Goal: Check status: Check status

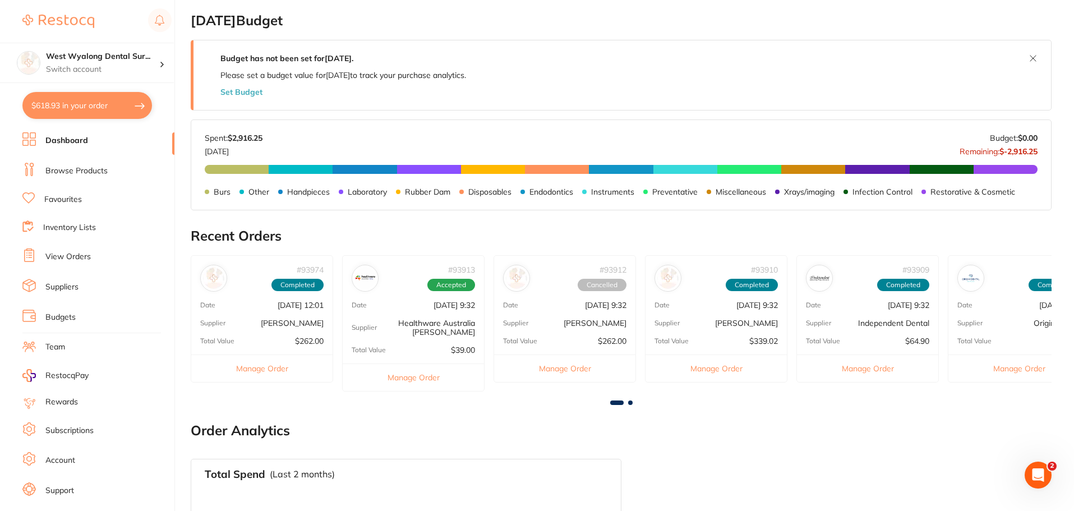
click at [395, 330] on p "Healthware Australia [PERSON_NAME]" at bounding box center [426, 327] width 98 height 18
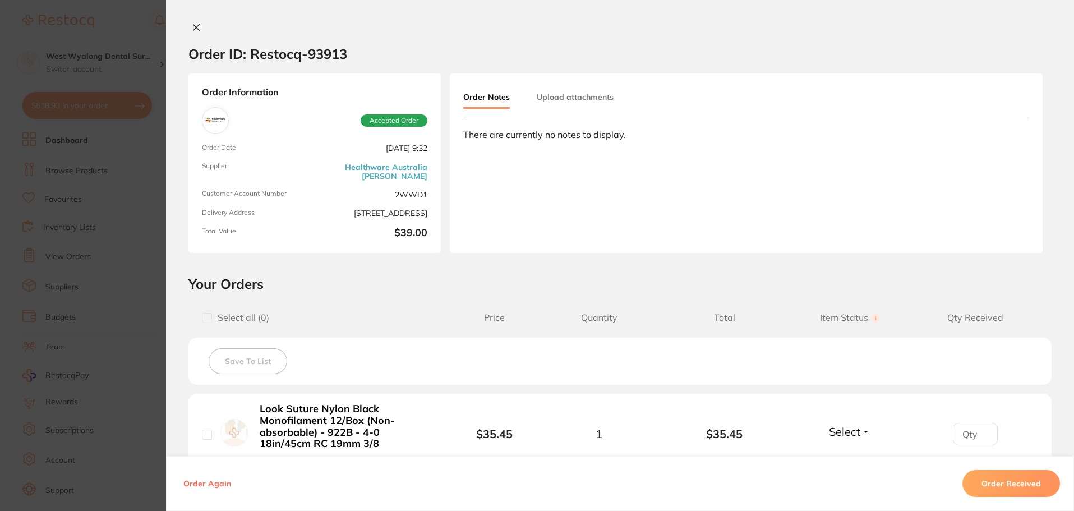
drag, startPoint x: 190, startPoint y: 30, endPoint x: 701, endPoint y: 238, distance: 552.1
click at [190, 32] on button at bounding box center [196, 28] width 16 height 12
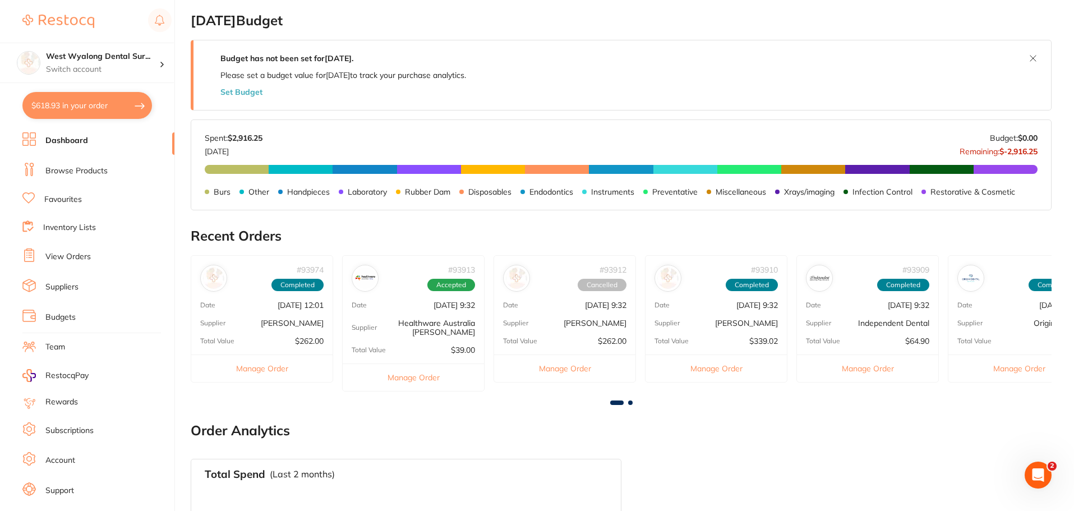
click at [995, 322] on div "Supplier Origin Dental" at bounding box center [1018, 322] width 141 height 9
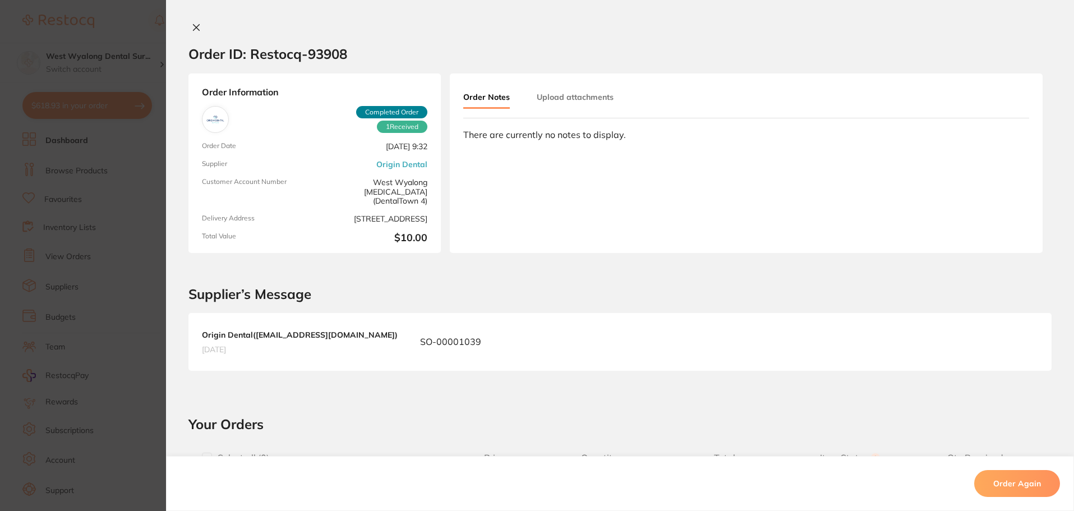
click at [199, 28] on button at bounding box center [196, 28] width 16 height 12
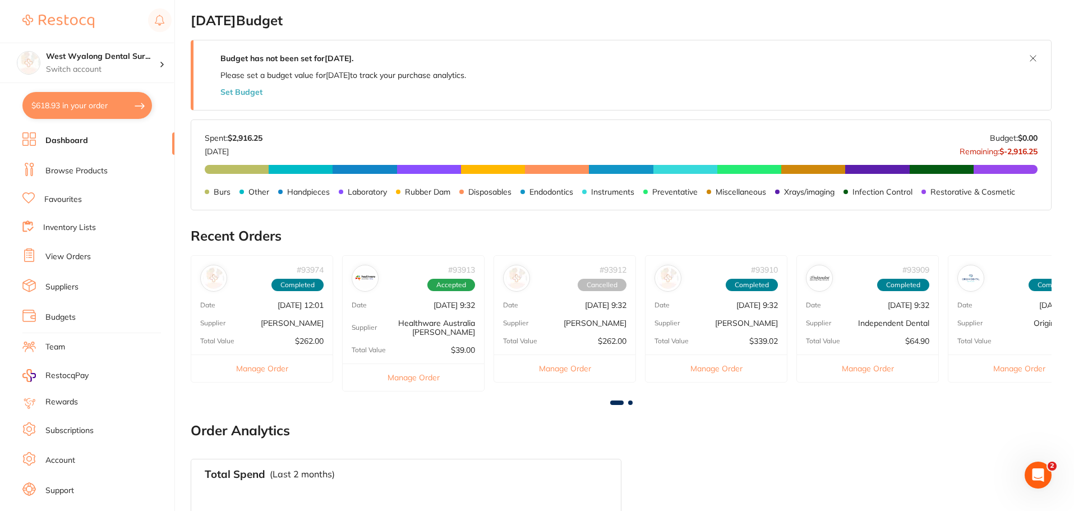
click at [847, 317] on div "# 93909 Completed Date [DATE] 9:32 Supplier Independent Dental Total Value $64.…" at bounding box center [867, 318] width 142 height 127
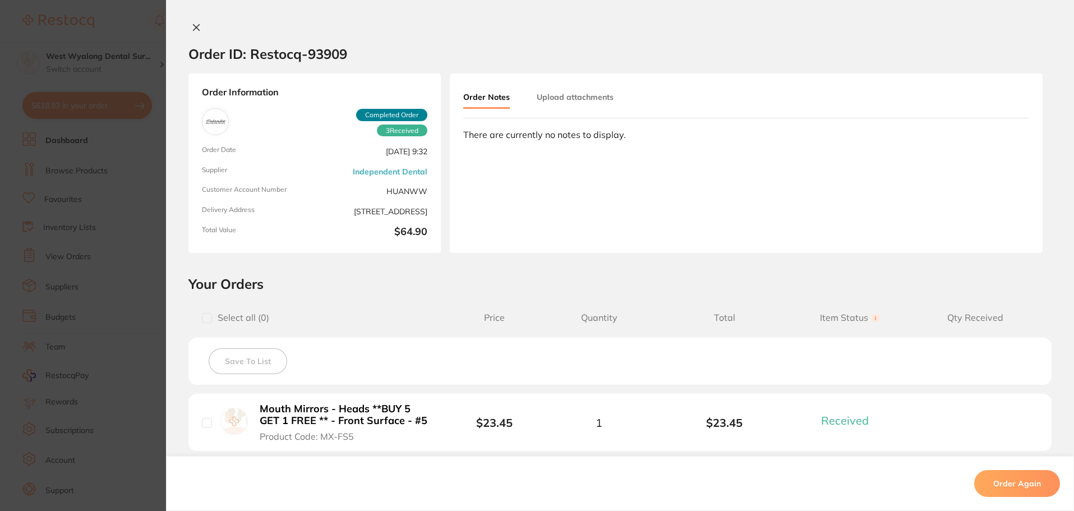
click at [192, 31] on icon at bounding box center [196, 27] width 9 height 9
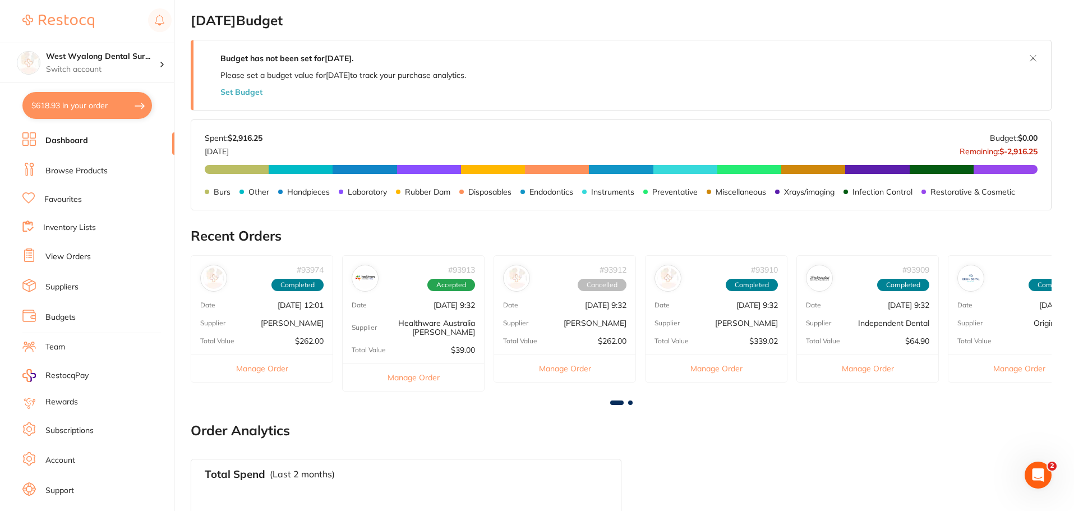
click at [628, 402] on span at bounding box center [630, 402] width 4 height 4
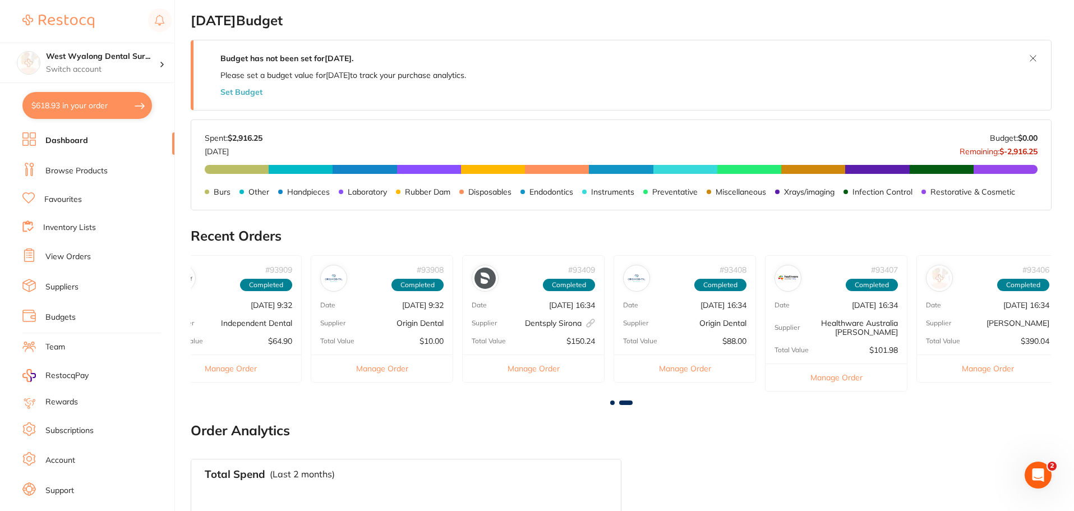
scroll to position [0, 644]
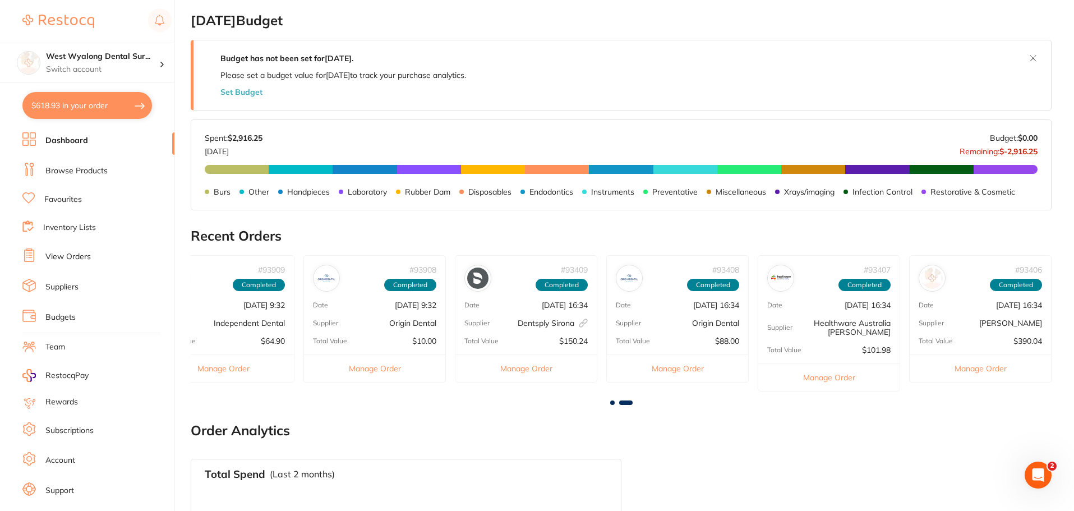
click at [395, 312] on div "# 93908 Completed Date [DATE] 9:32 Supplier Origin Dental Total Value $10.00 Ma…" at bounding box center [374, 318] width 142 height 127
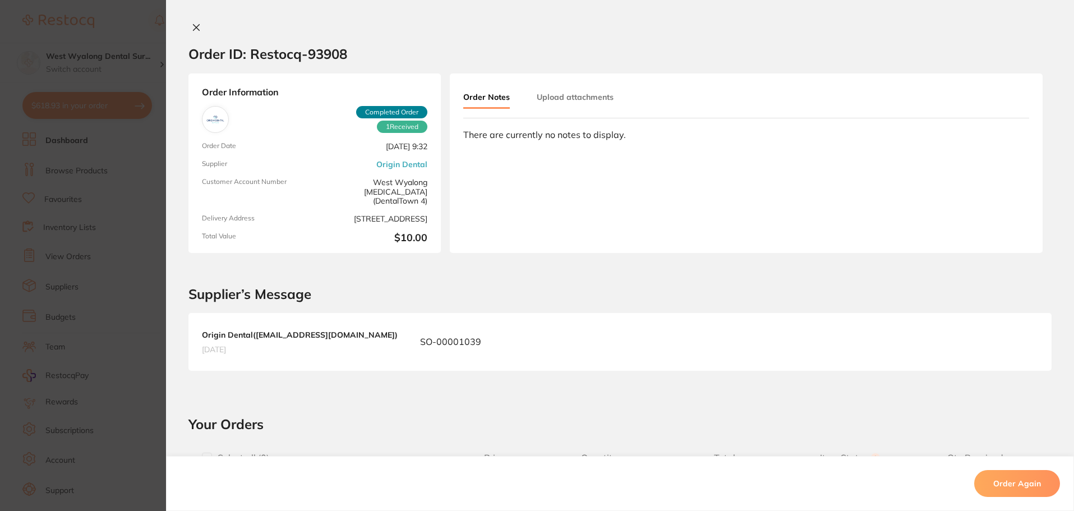
scroll to position [0, 0]
click at [188, 31] on button at bounding box center [196, 28] width 16 height 12
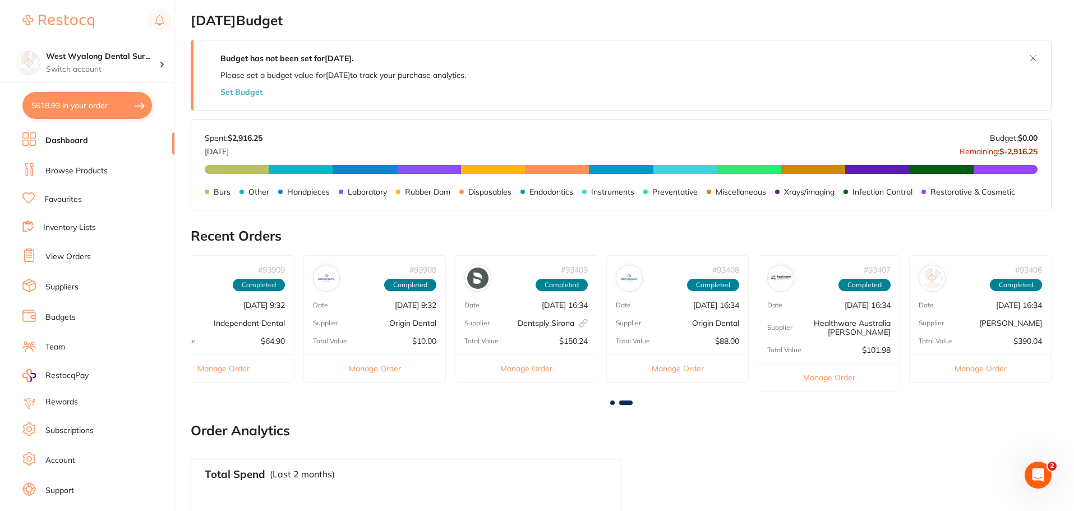
click at [659, 321] on div "Supplier Origin Dental" at bounding box center [677, 322] width 141 height 9
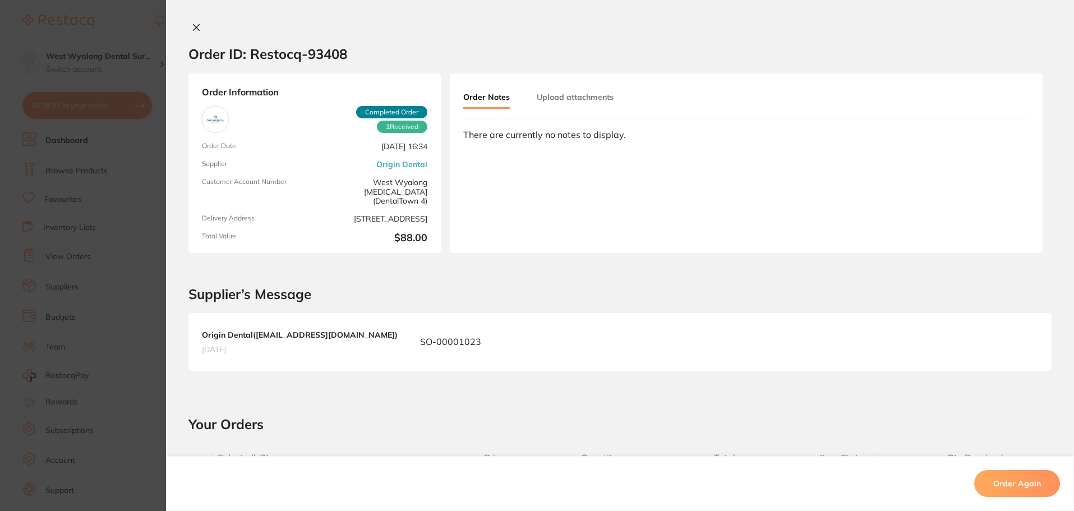
scroll to position [280, 0]
click at [196, 27] on icon at bounding box center [196, 27] width 9 height 9
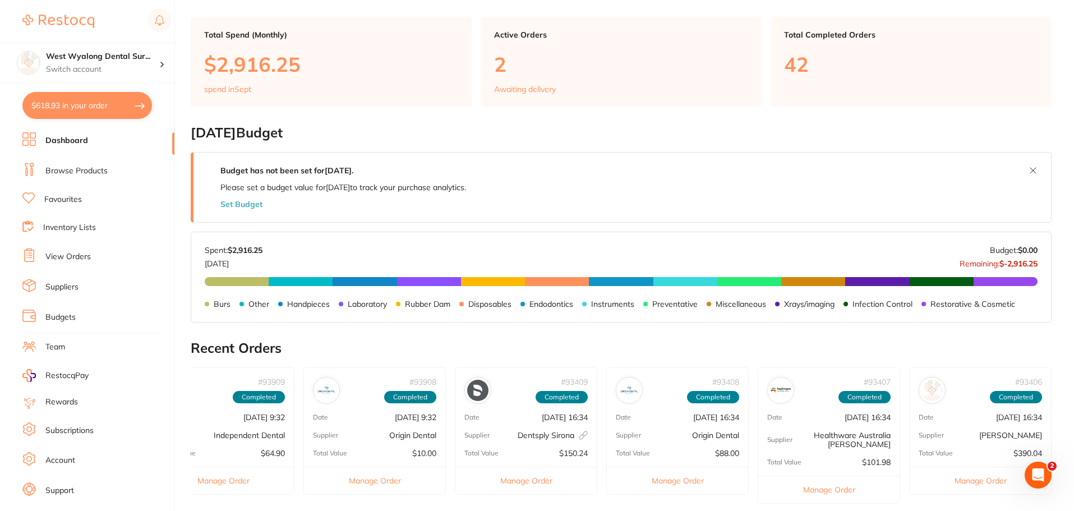
scroll to position [0, 0]
